Goal: Task Accomplishment & Management: Complete application form

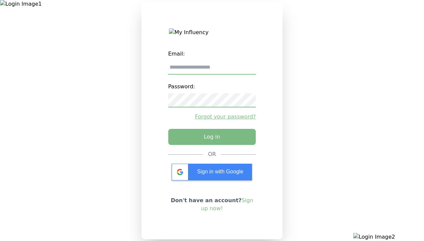
click at [212, 70] on input "email" at bounding box center [212, 68] width 88 height 14
type input "**********"
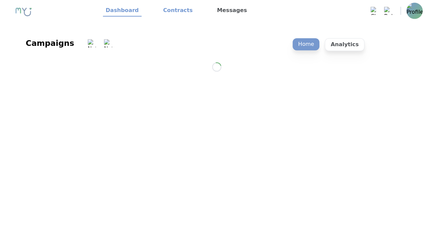
click at [172, 11] on link "Contracts" at bounding box center [176, 10] width 35 height 11
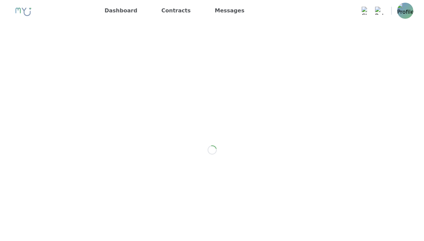
scroll to position [537, 0]
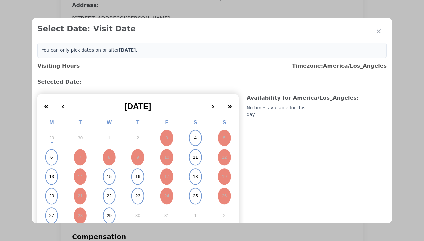
click at [194, 138] on abbr "4" at bounding box center [195, 138] width 2 height 6
click at [167, 112] on div "Please Select Submission Date" at bounding box center [167, 108] width 69 height 7
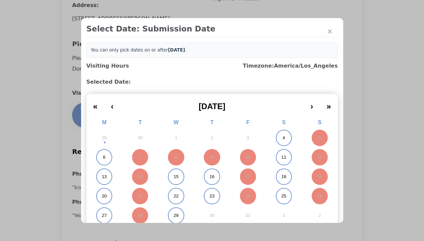
click at [281, 157] on abbr "11" at bounding box center [283, 157] width 5 height 6
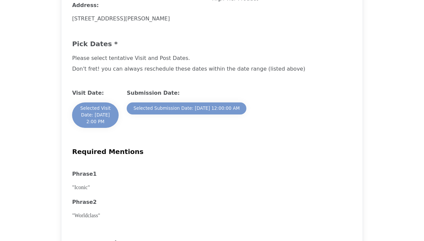
scroll to position [938, 0]
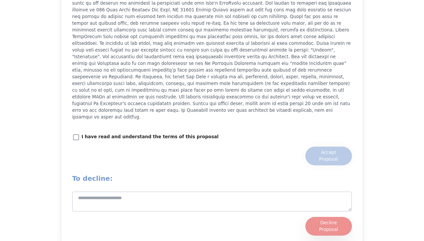
scroll to position [938, 0]
